Goal: Find specific page/section

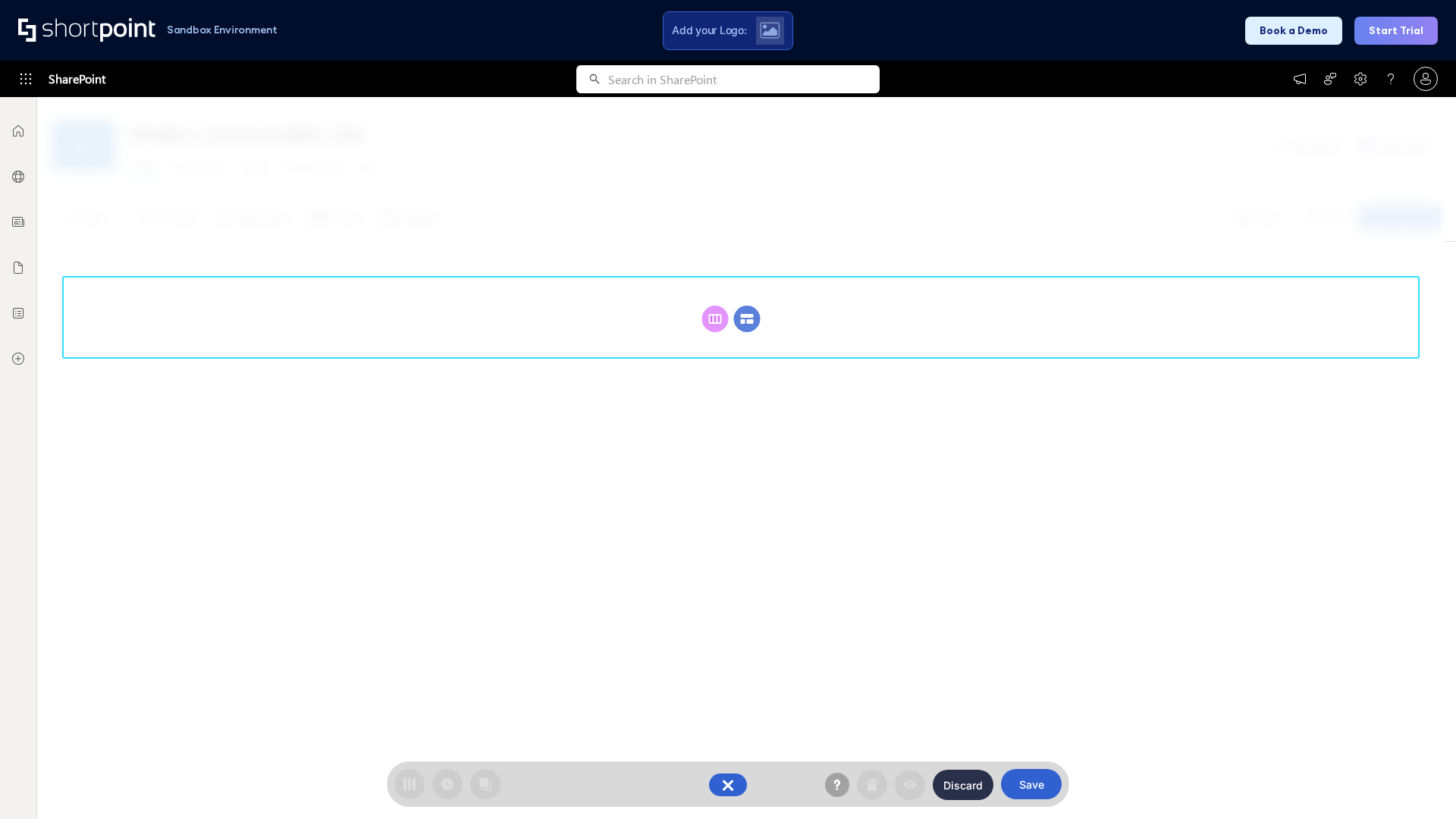
scroll to position [209, 0]
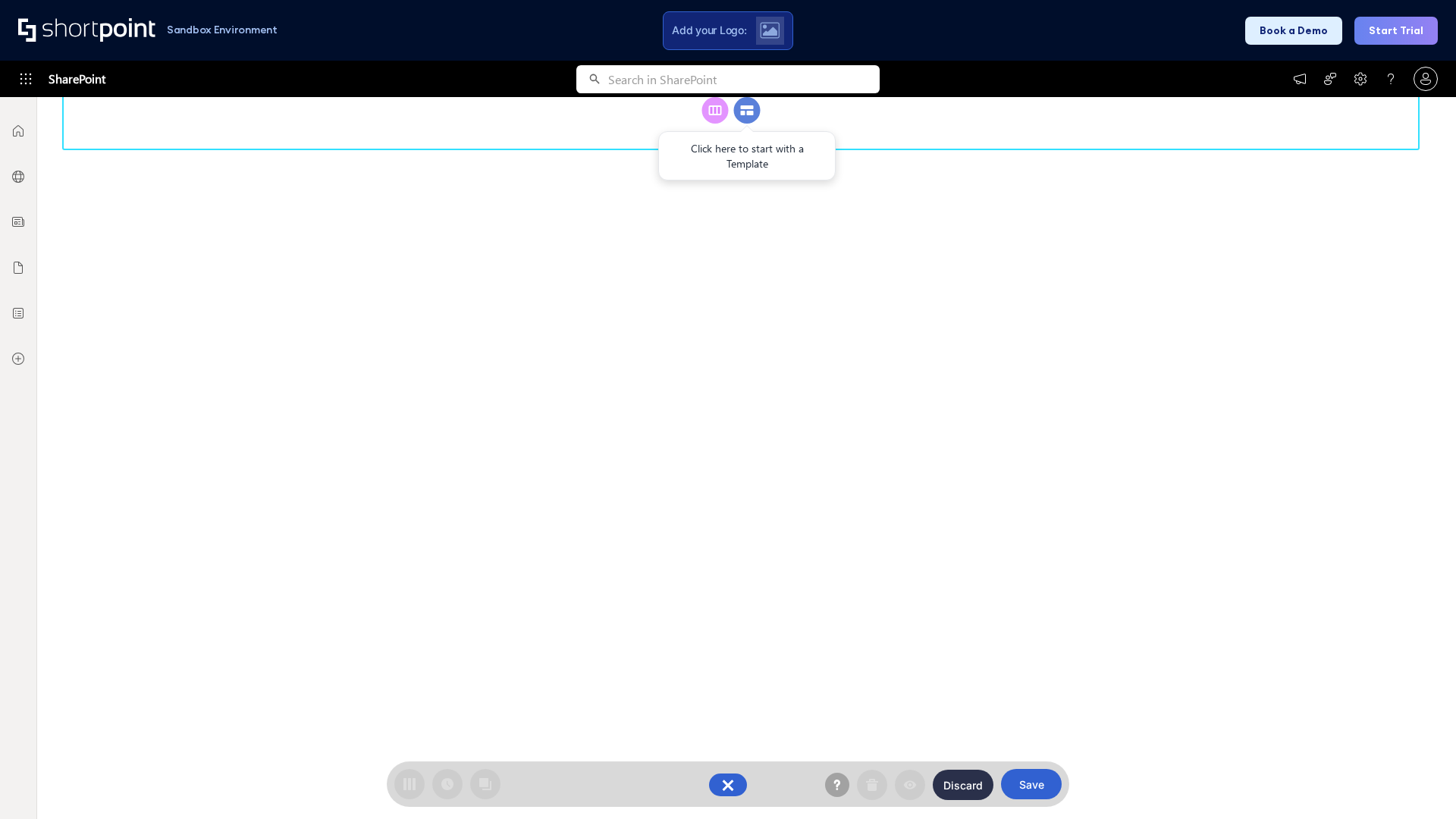
click at [747, 124] on circle at bounding box center [747, 110] width 27 height 27
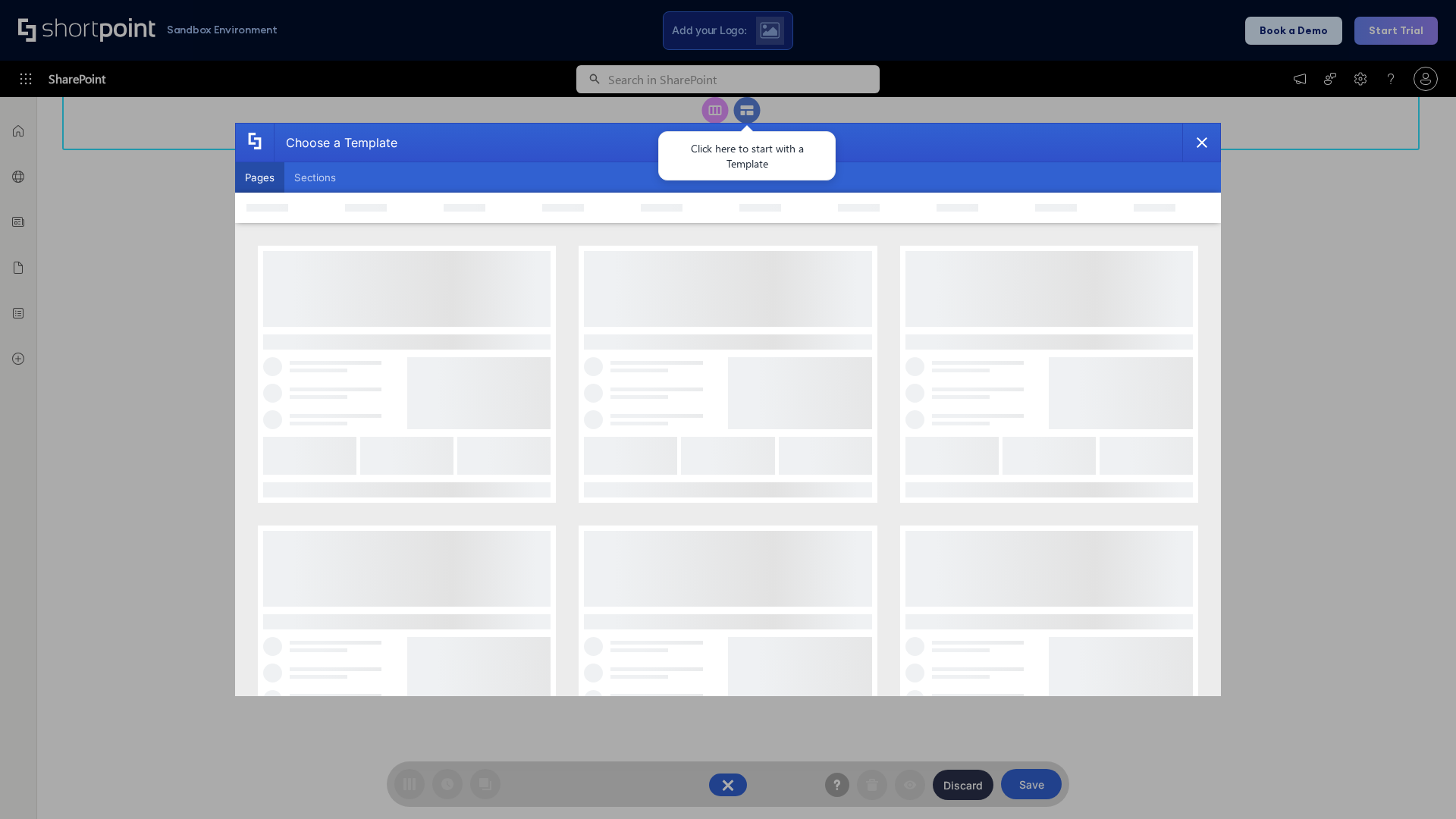
scroll to position [0, 0]
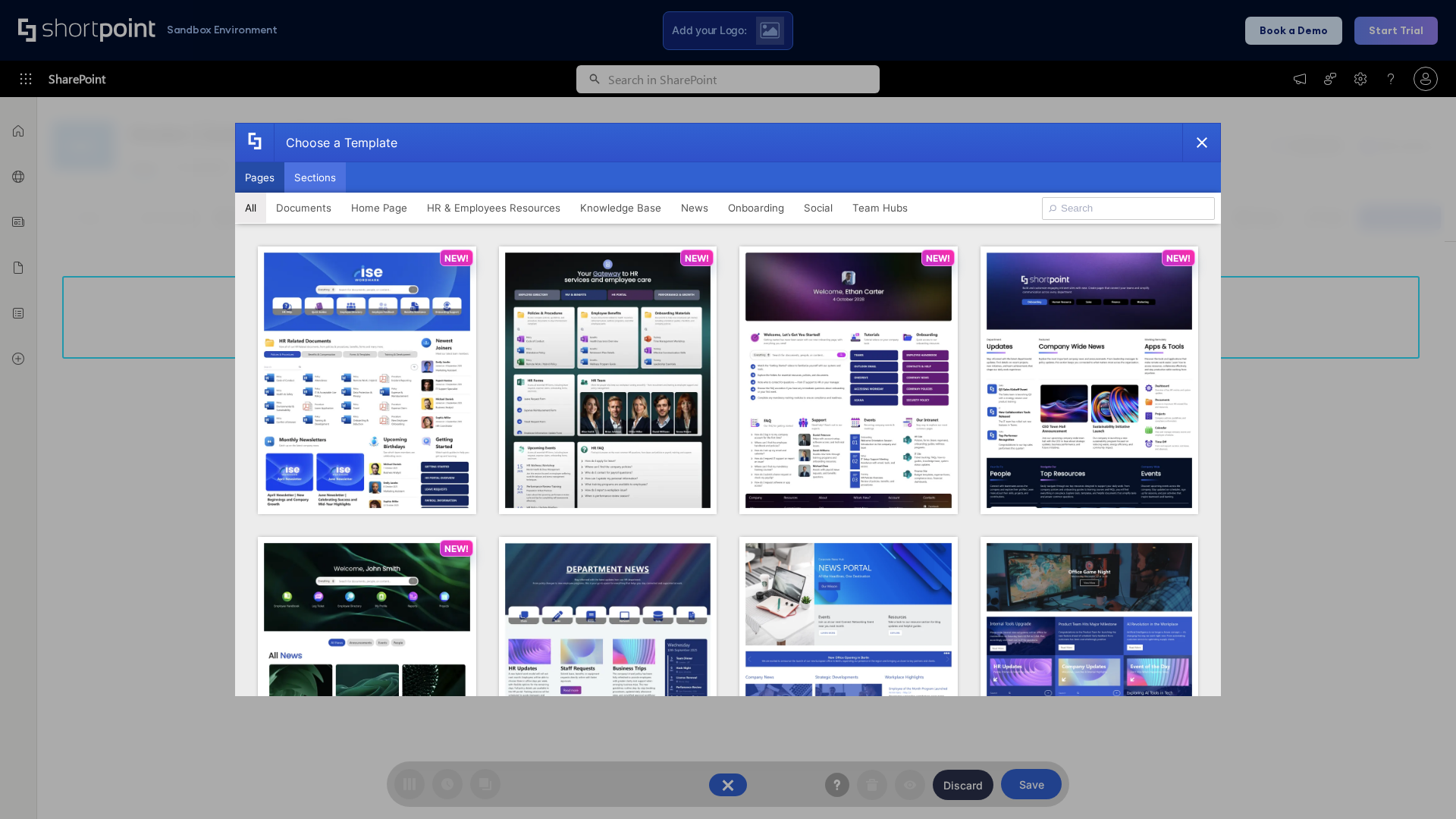
click at [314, 178] on button "Sections" at bounding box center [314, 177] width 61 height 30
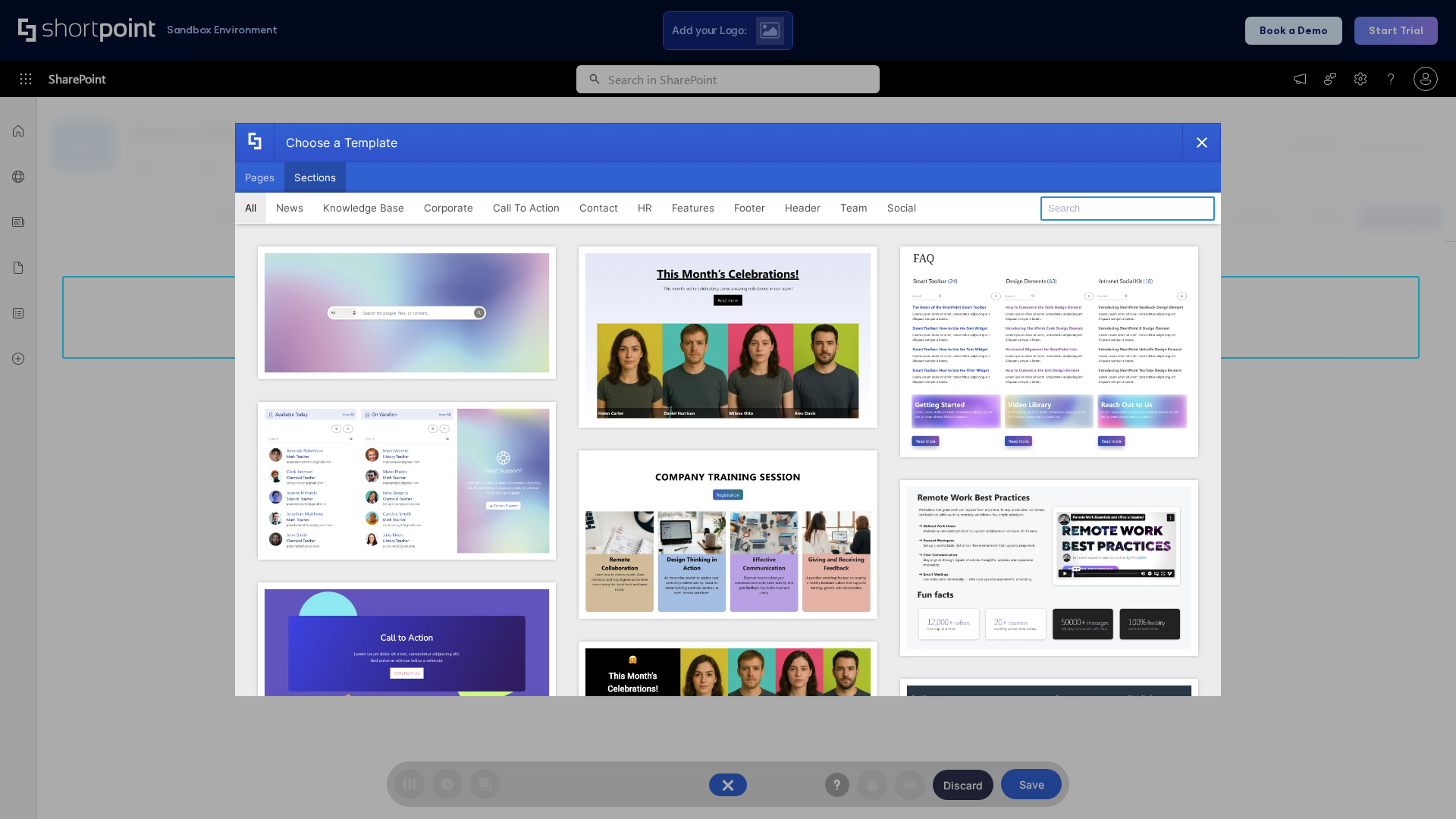
type input "Healthcare Header"
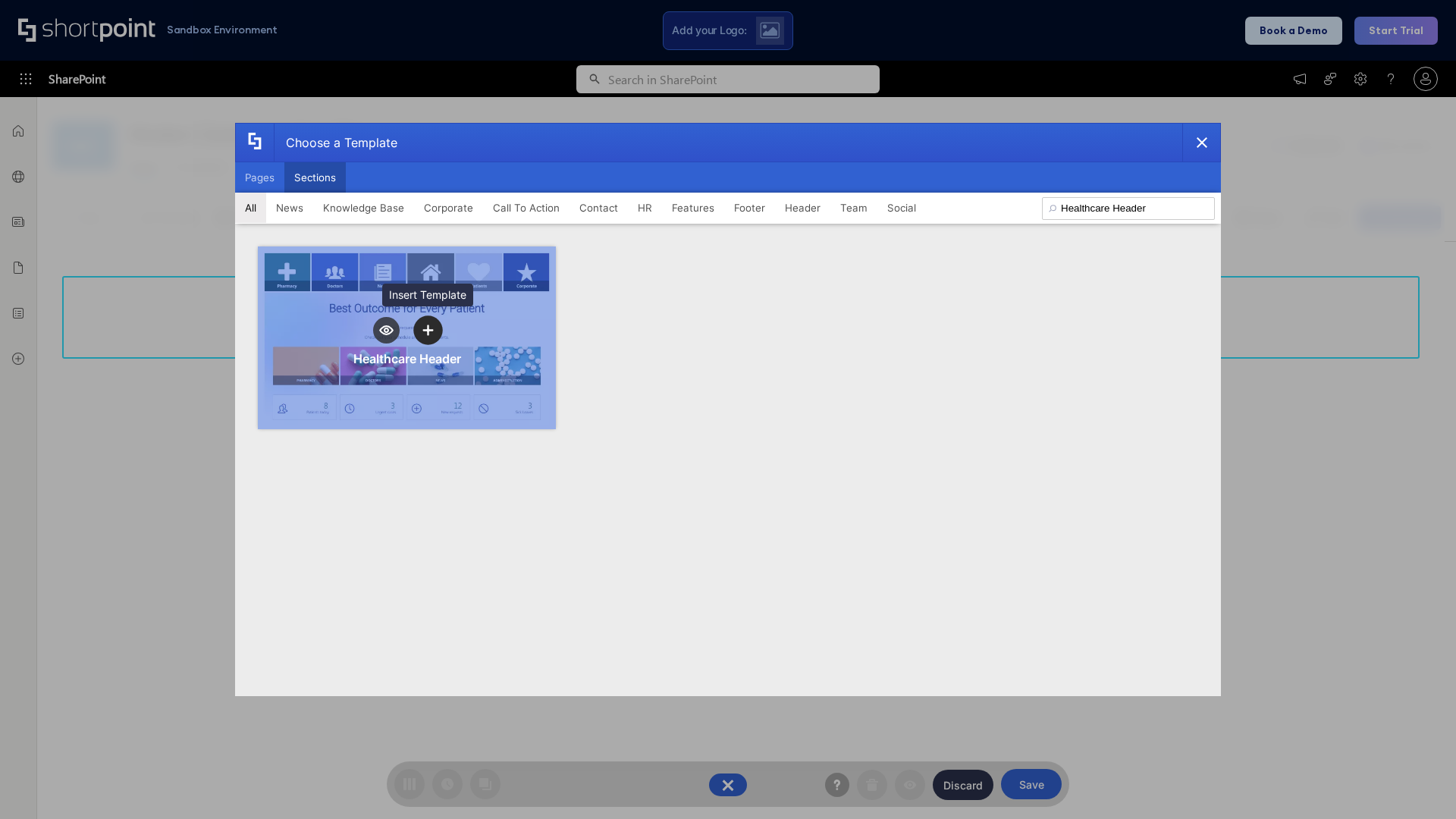
click at [428, 330] on icon "template selector" at bounding box center [428, 331] width 11 height 11
